Goal: Information Seeking & Learning: Learn about a topic

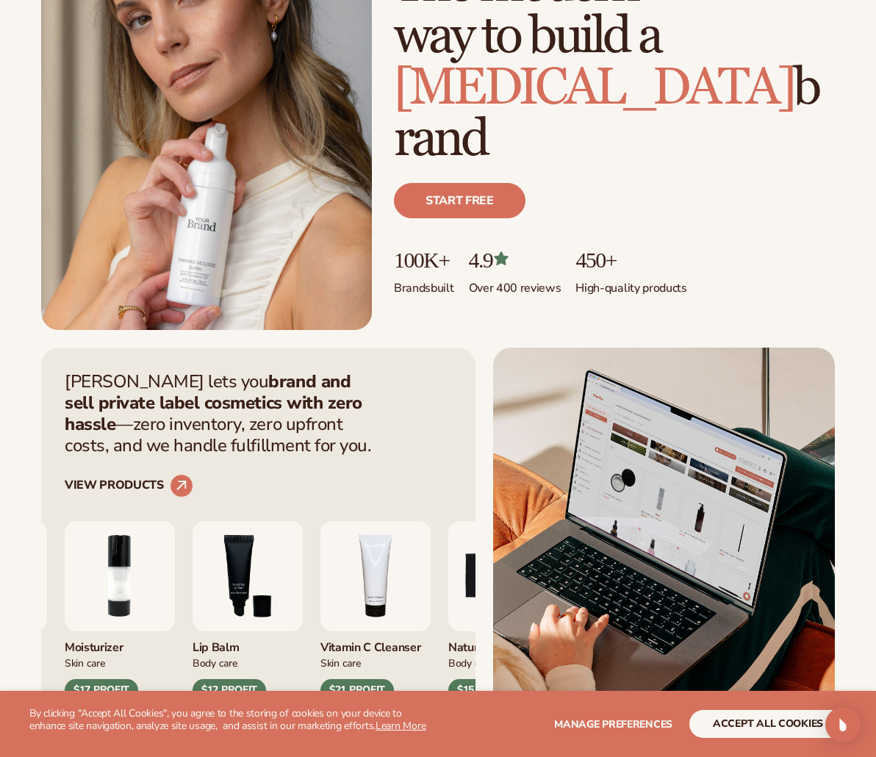
scroll to position [220, 0]
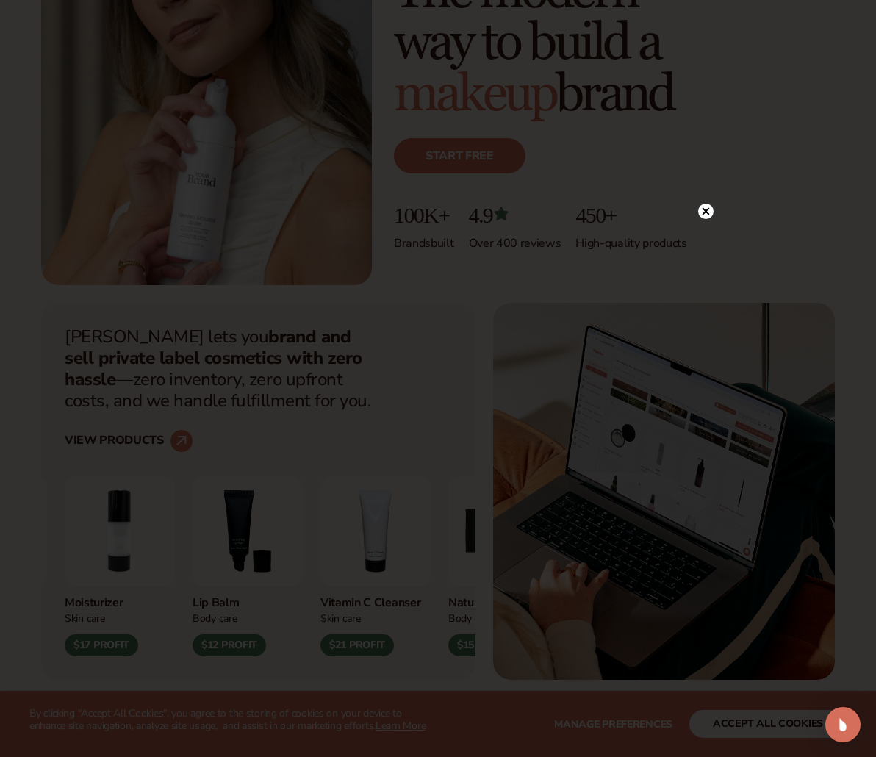
click at [708, 214] on icon at bounding box center [706, 210] width 7 height 7
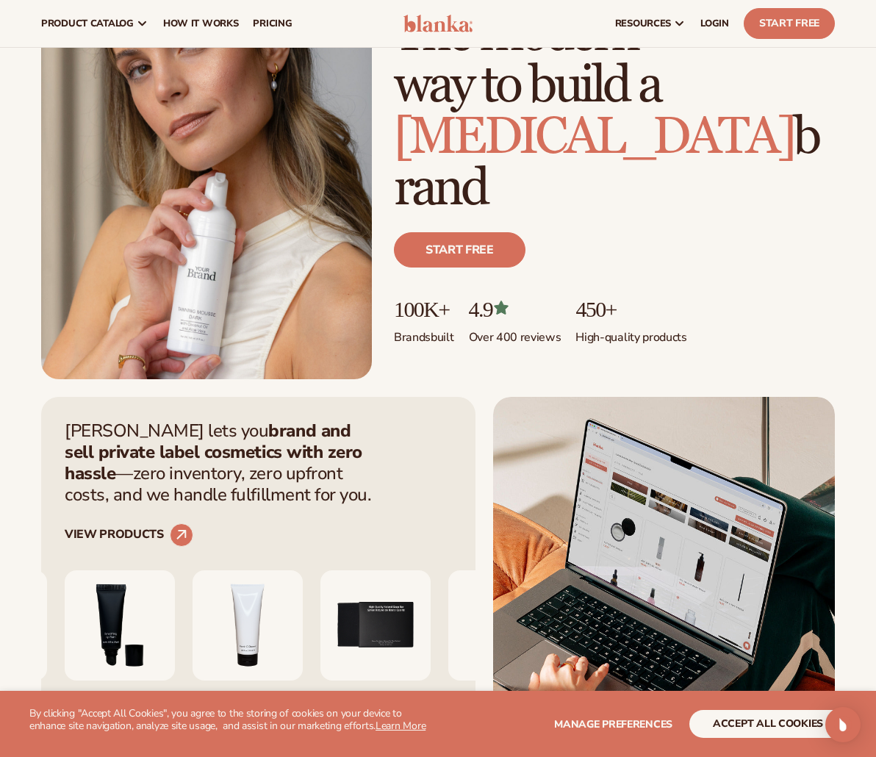
scroll to position [0, 0]
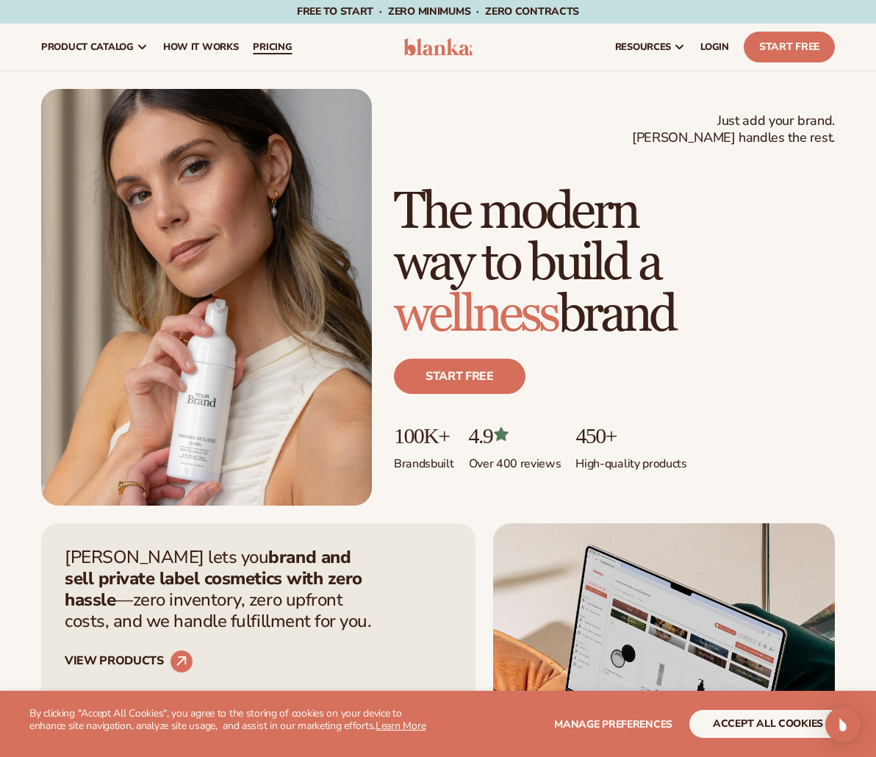
click at [263, 50] on span "pricing" at bounding box center [272, 47] width 39 height 12
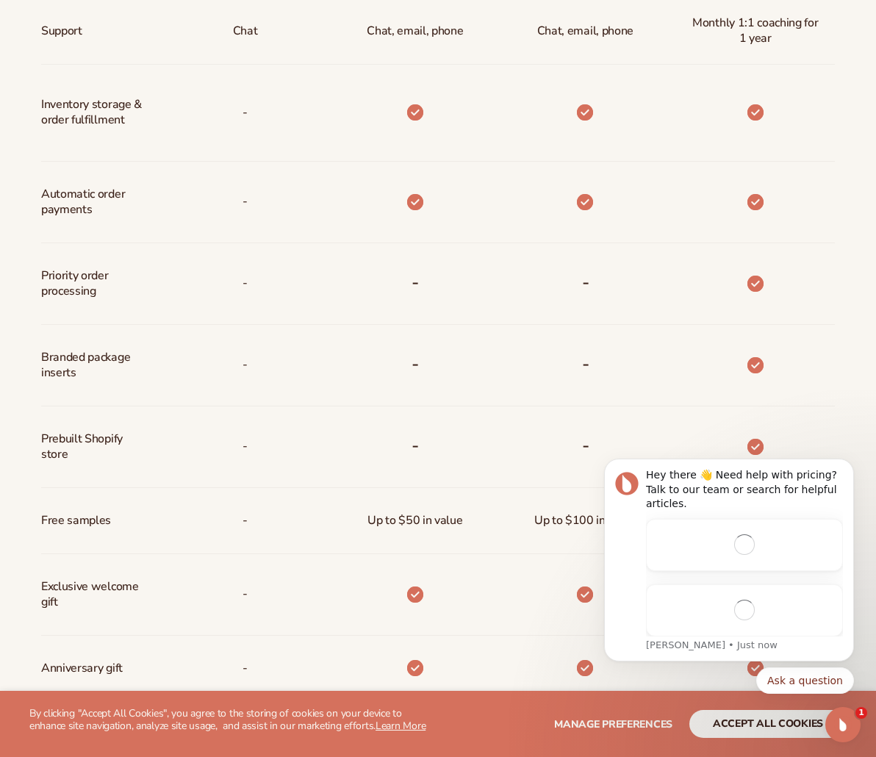
scroll to position [882, 0]
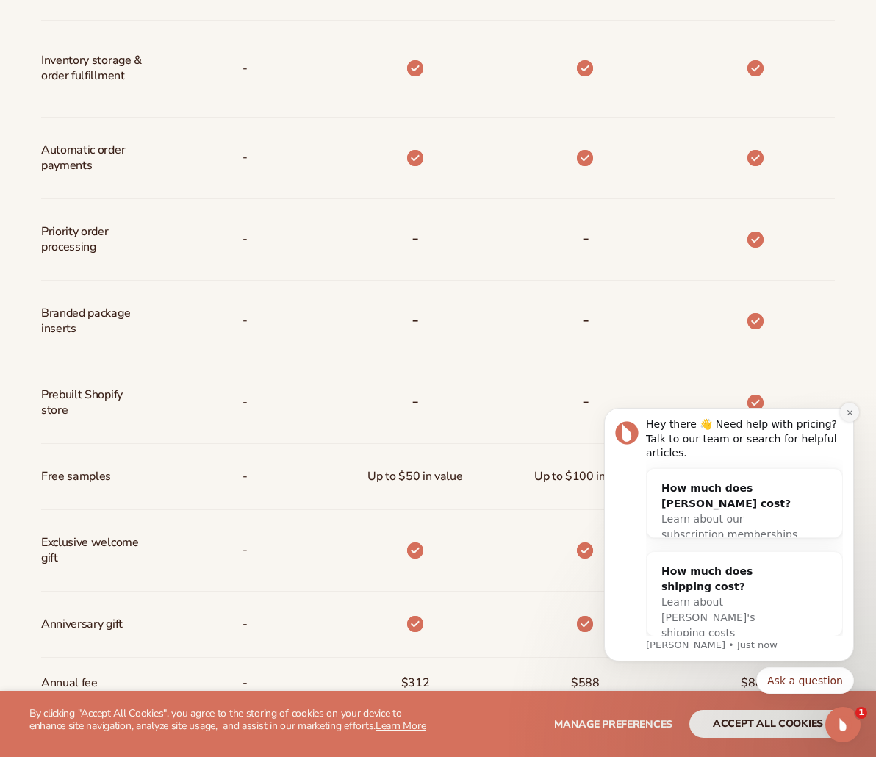
click at [850, 422] on button "Dismiss notification" at bounding box center [849, 412] width 19 height 19
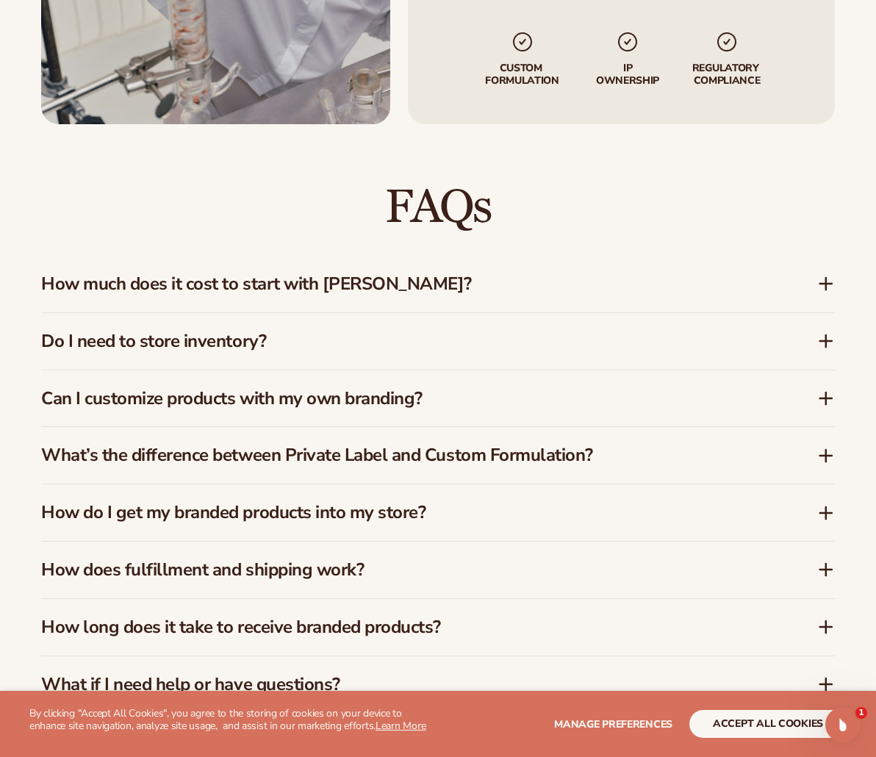
scroll to position [2058, 0]
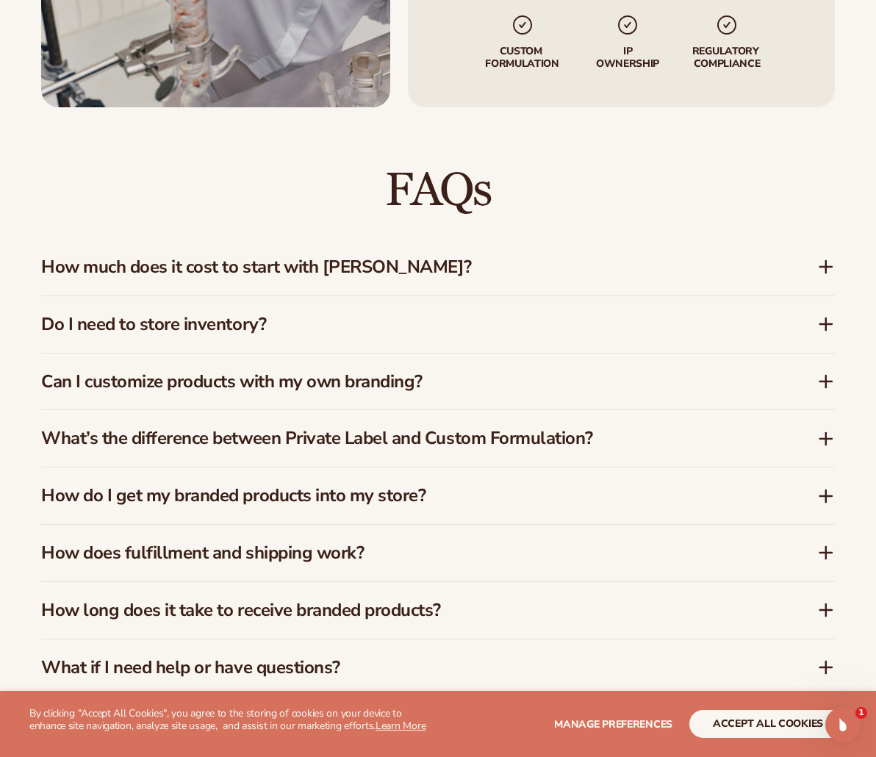
click at [489, 343] on div "Do I need to store inventory?" at bounding box center [438, 324] width 794 height 57
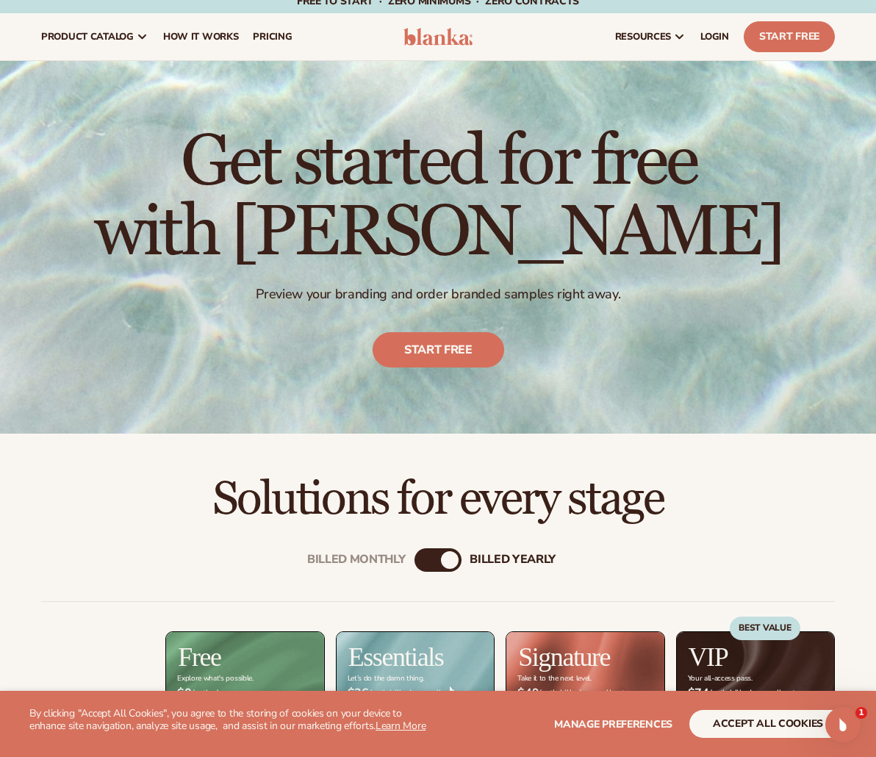
scroll to position [0, 0]
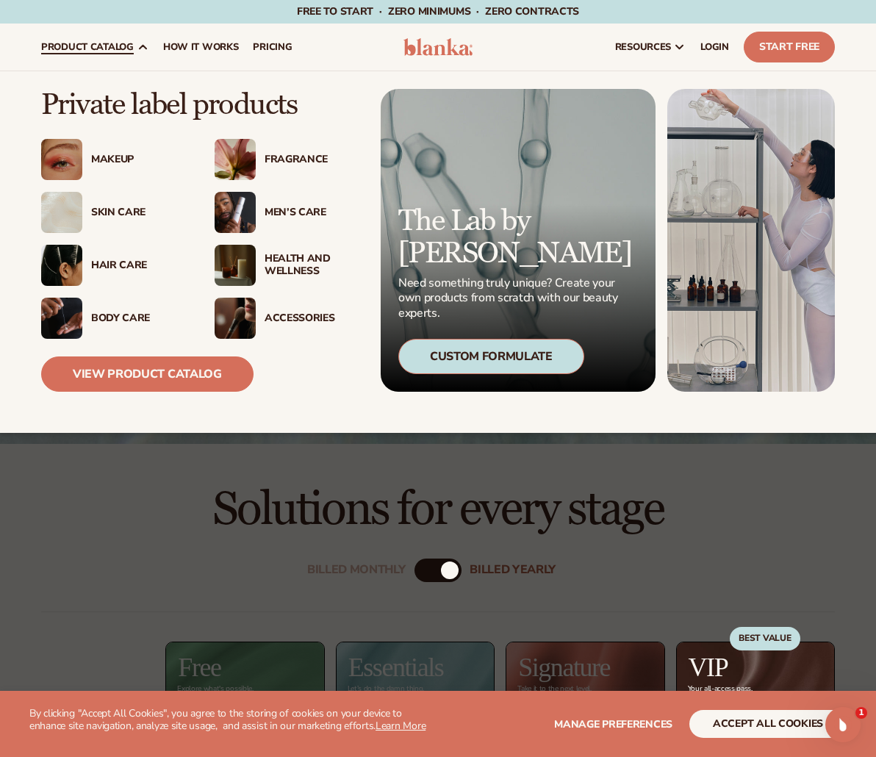
click at [119, 320] on div "Body Care" at bounding box center [138, 318] width 94 height 12
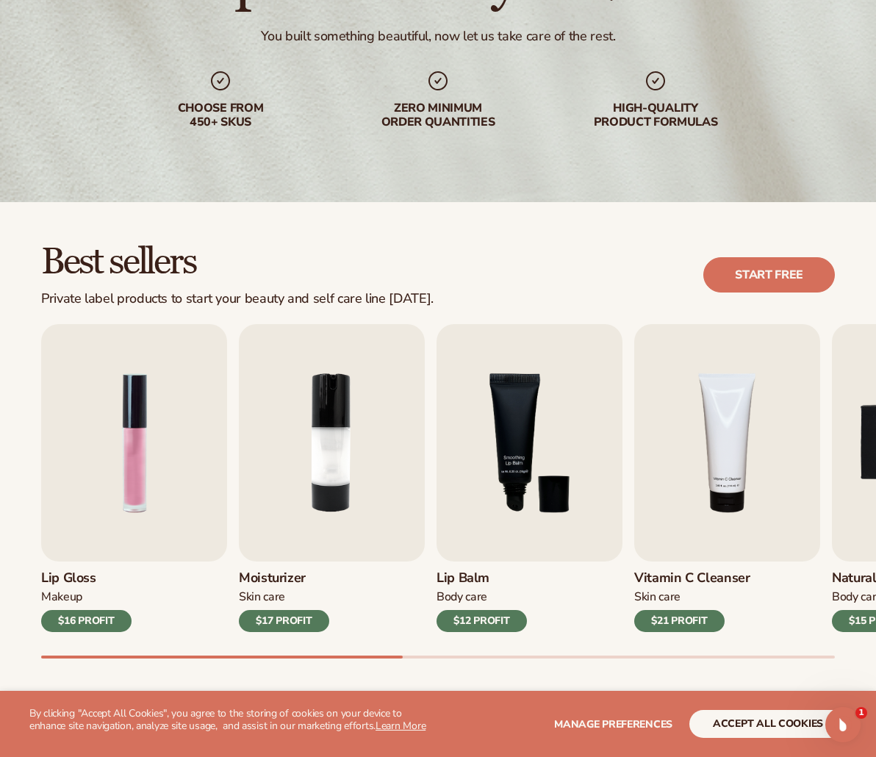
scroll to position [220, 0]
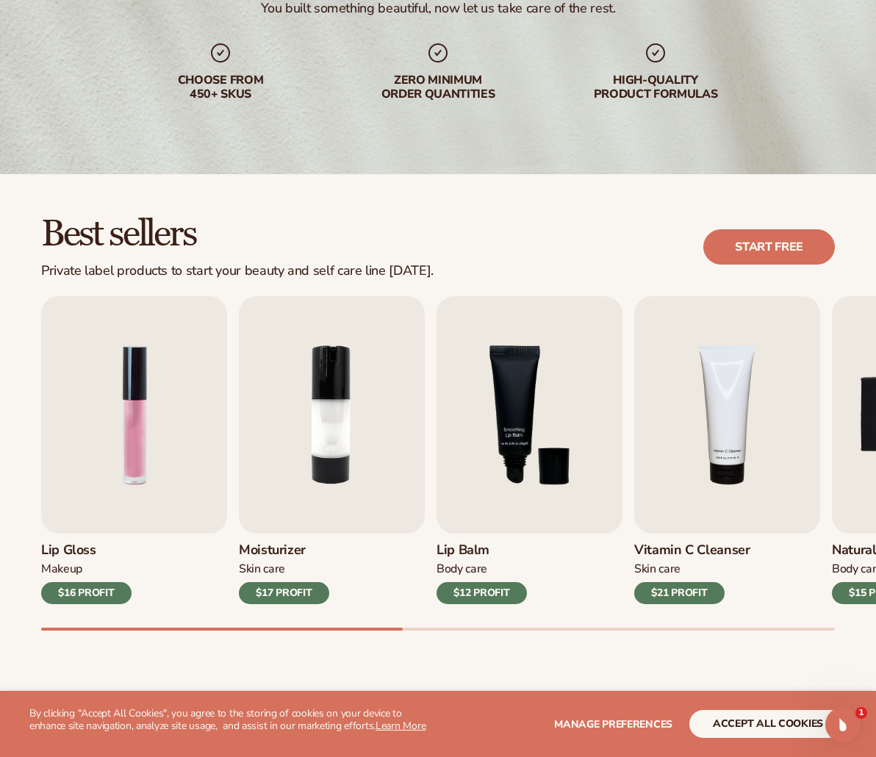
click at [287, 624] on div "Lip Gloss Makeup $16 PROFIT Moisturizer [MEDICAL_DATA] $17 PROFIT [MEDICAL_DATA…" at bounding box center [458, 463] width 835 height 334
click at [317, 470] on img "2 / 9" at bounding box center [332, 414] width 186 height 237
click at [298, 591] on div "$17 PROFIT" at bounding box center [284, 593] width 90 height 22
click at [332, 426] on img "2 / 9" at bounding box center [332, 414] width 186 height 237
click at [734, 240] on link "Start free" at bounding box center [769, 246] width 132 height 35
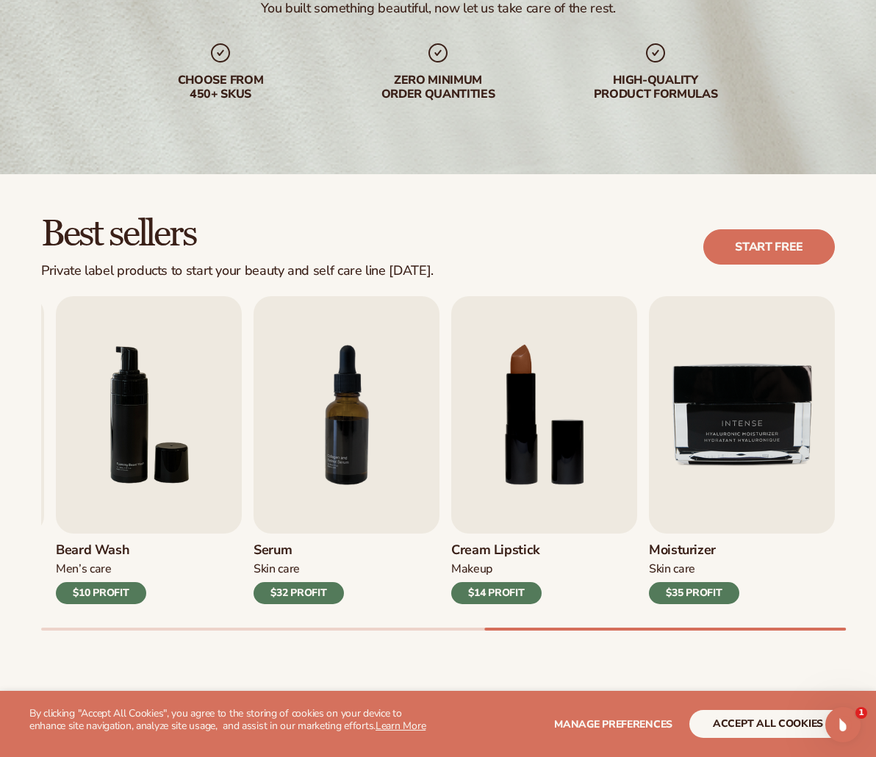
click at [855, 690] on div "Best sellers Private label products to start your beauty and self care line [DA…" at bounding box center [438, 437] width 876 height 527
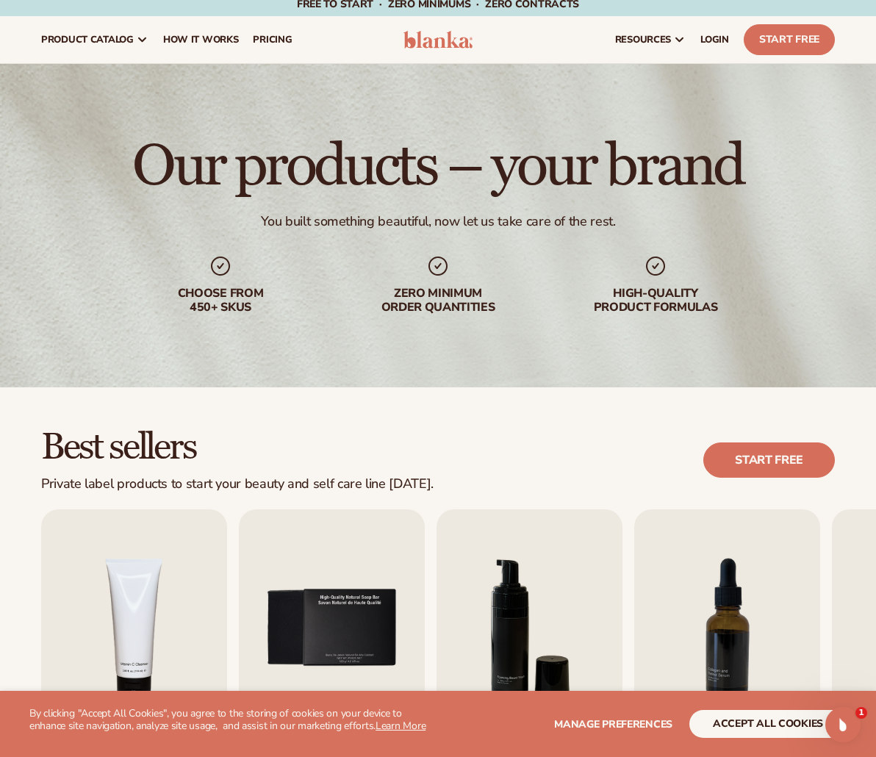
scroll to position [0, 0]
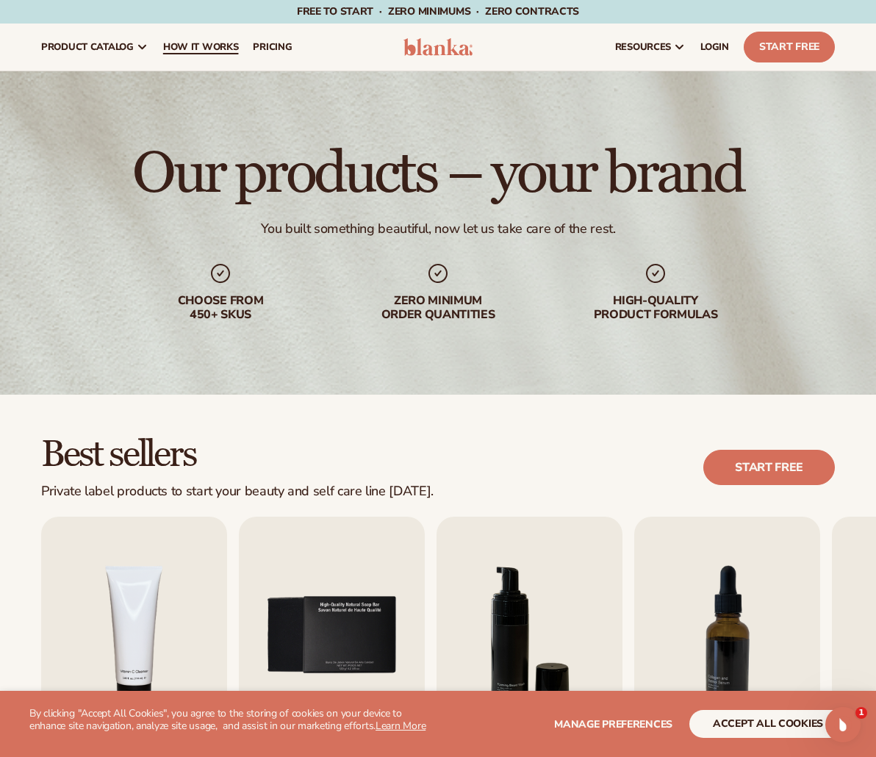
click at [200, 42] on span "How It Works" at bounding box center [201, 47] width 76 height 12
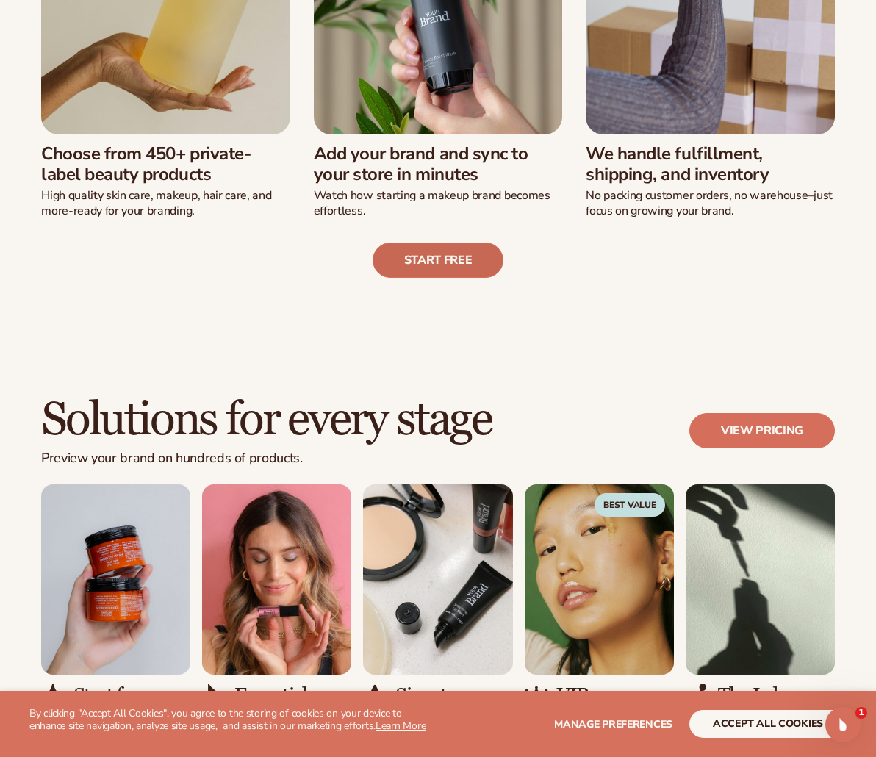
scroll to position [661, 0]
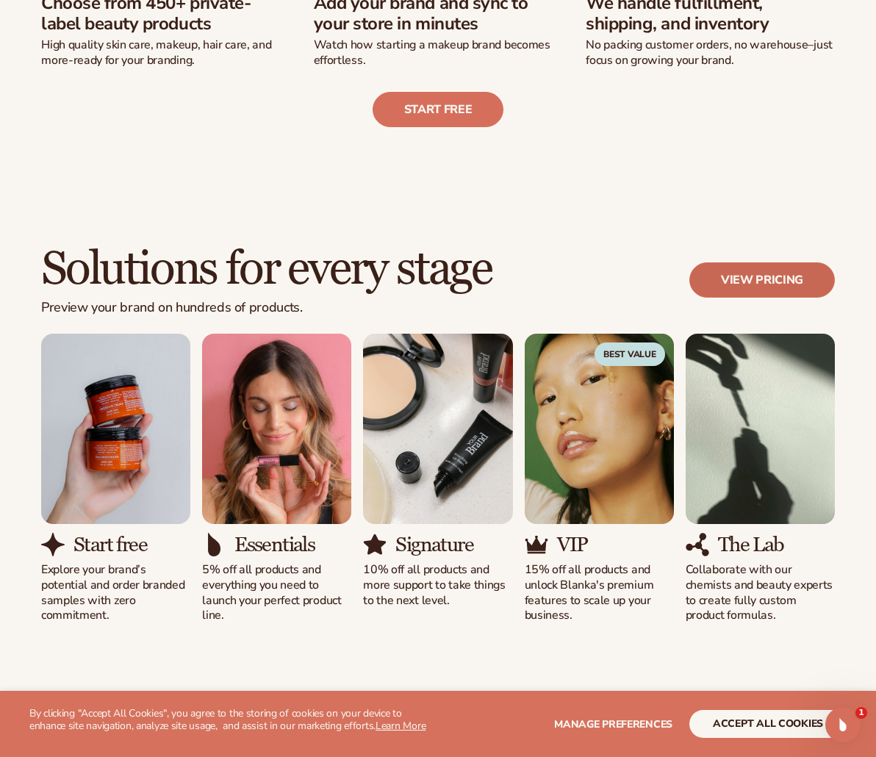
click at [750, 291] on link "View pricing" at bounding box center [762, 279] width 146 height 35
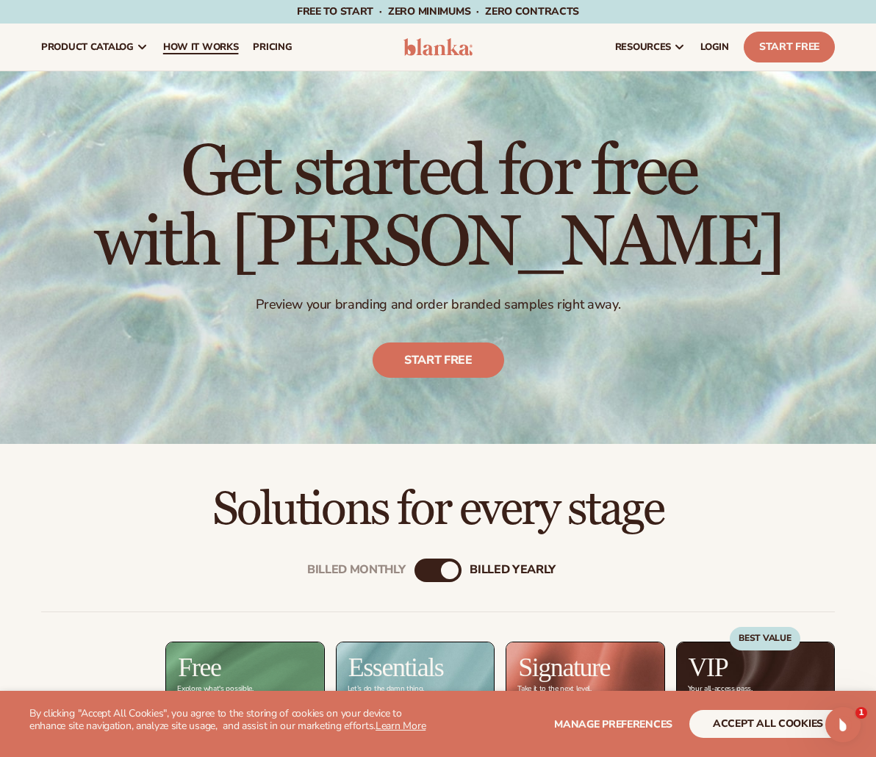
click at [193, 45] on span "How It Works" at bounding box center [201, 47] width 76 height 12
